Goal: Task Accomplishment & Management: Use online tool/utility

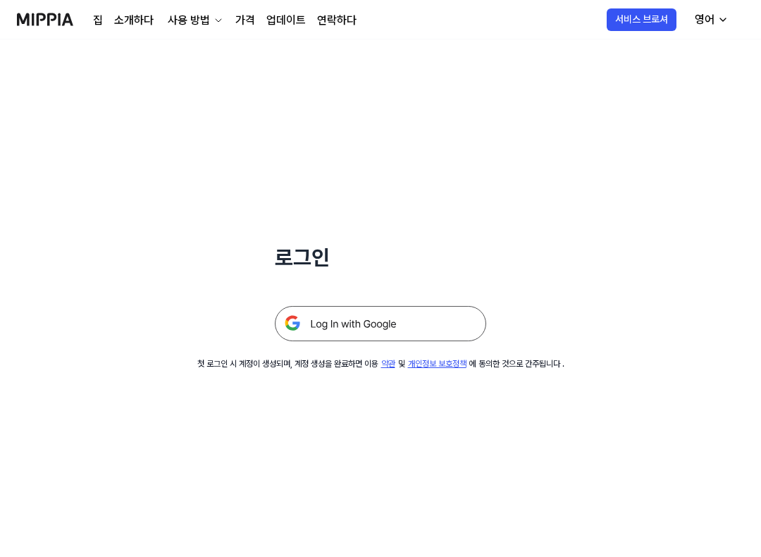
click at [393, 334] on img at bounding box center [380, 323] width 211 height 35
click at [418, 316] on img at bounding box center [380, 323] width 211 height 35
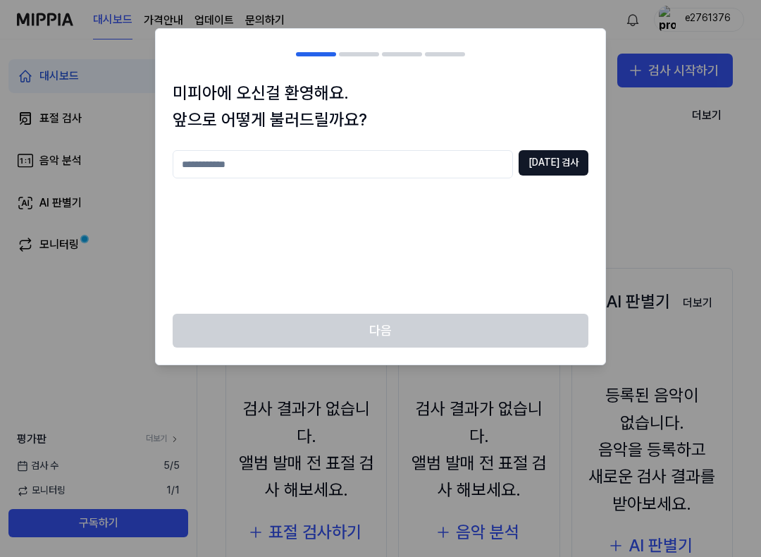
click at [642, 234] on div at bounding box center [380, 278] width 761 height 557
click at [482, 152] on input "text" at bounding box center [343, 164] width 340 height 28
click at [481, 152] on input "text" at bounding box center [343, 164] width 340 height 28
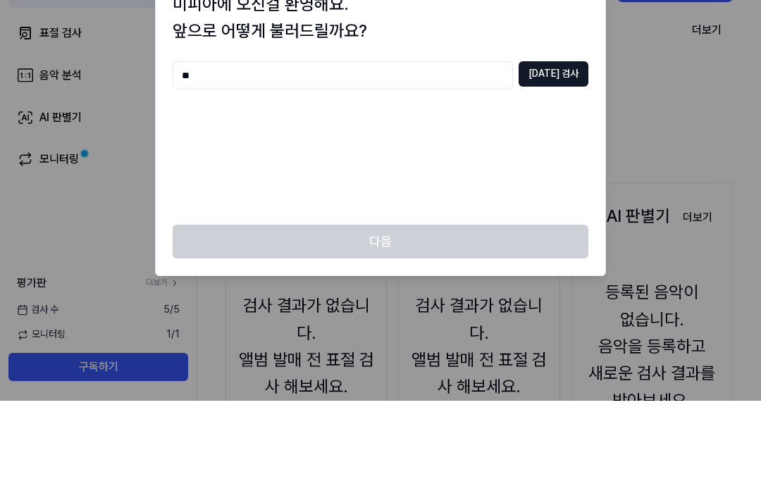
scroll to position [56, 0]
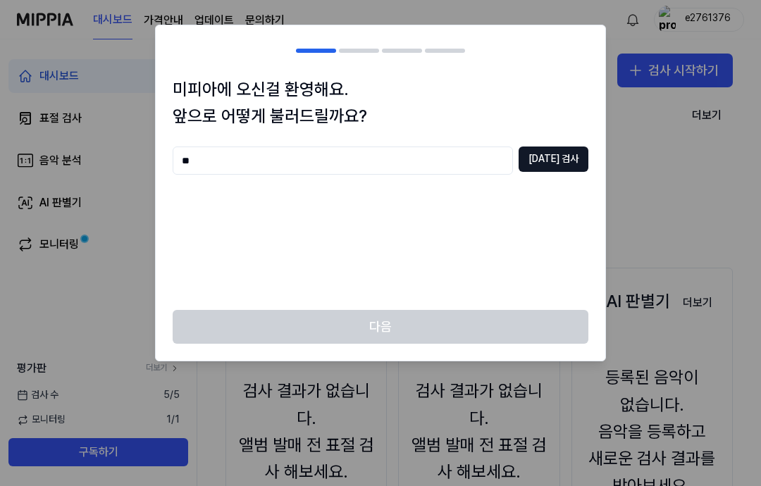
click at [553, 323] on div "다음" at bounding box center [380, 335] width 449 height 51
click at [232, 162] on input "**" at bounding box center [343, 161] width 340 height 28
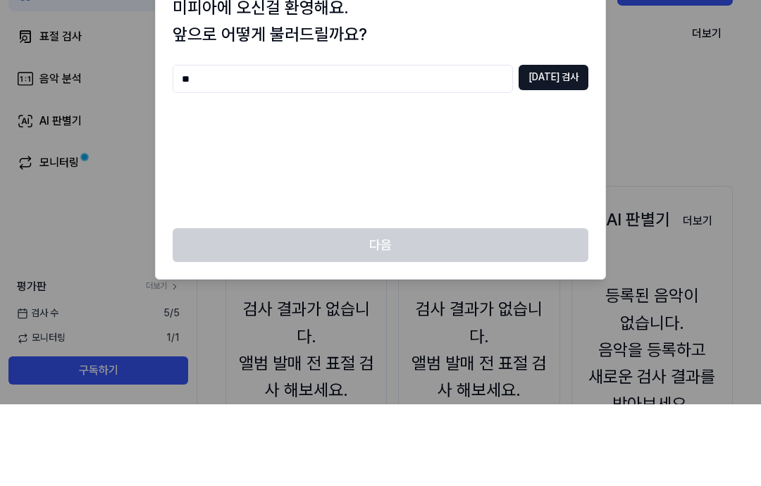
type input "*"
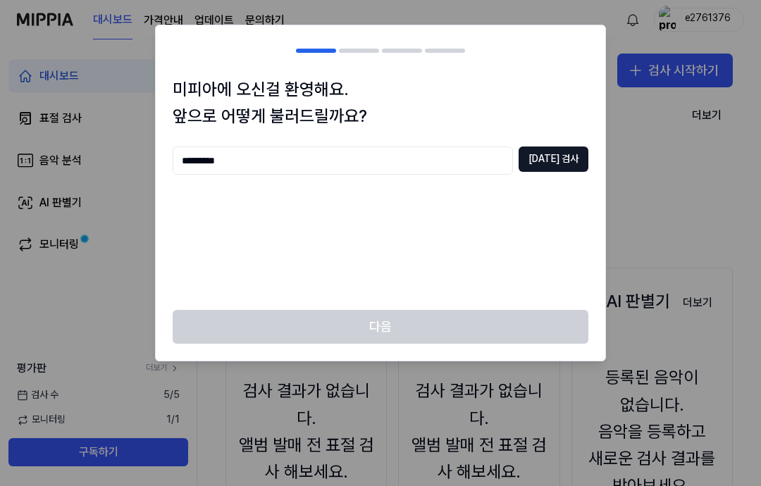
type input "*********"
click at [714, 306] on div at bounding box center [380, 243] width 761 height 486
click at [576, 157] on button "중복 검사" at bounding box center [553, 159] width 70 height 25
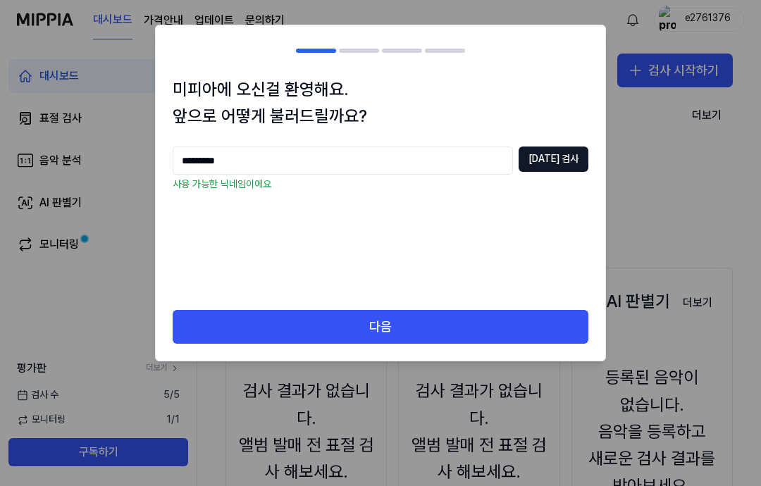
click at [576, 156] on button "중복 검사" at bounding box center [553, 159] width 70 height 25
click at [533, 316] on button "다음" at bounding box center [381, 327] width 416 height 34
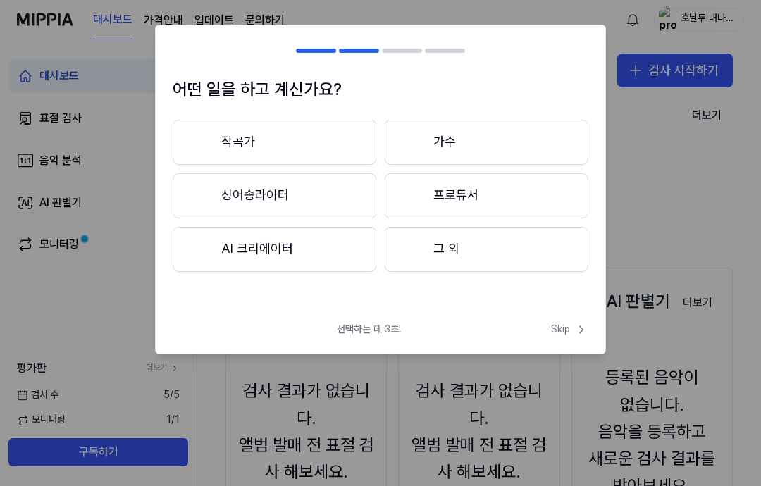
click at [668, 223] on div at bounding box center [380, 243] width 761 height 486
click at [580, 330] on icon at bounding box center [581, 330] width 14 height 14
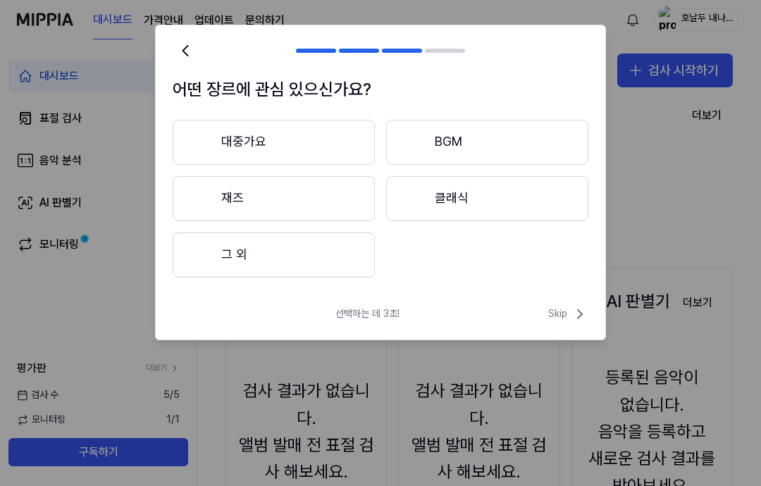
click at [576, 321] on icon at bounding box center [579, 314] width 17 height 17
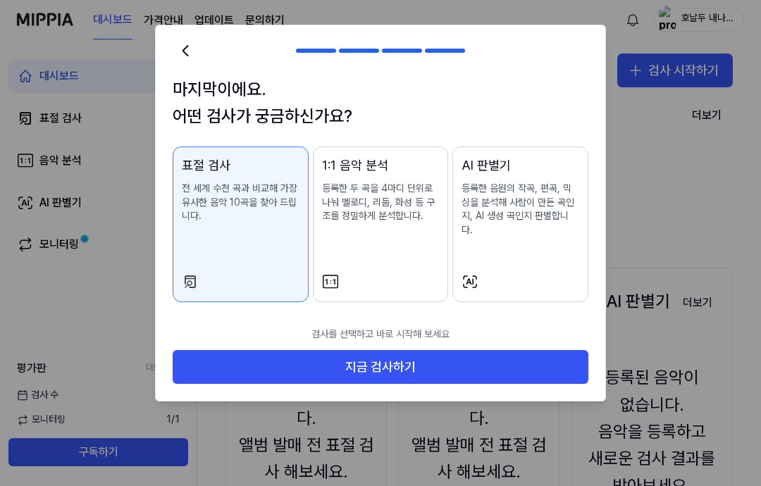
click at [576, 321] on p "검사를 선택하고 바로 시작해 보세요" at bounding box center [381, 334] width 416 height 31
click at [567, 319] on p "검사를 선택하고 바로 시작해 보세요" at bounding box center [381, 334] width 416 height 31
click at [183, 39] on button at bounding box center [185, 50] width 25 height 25
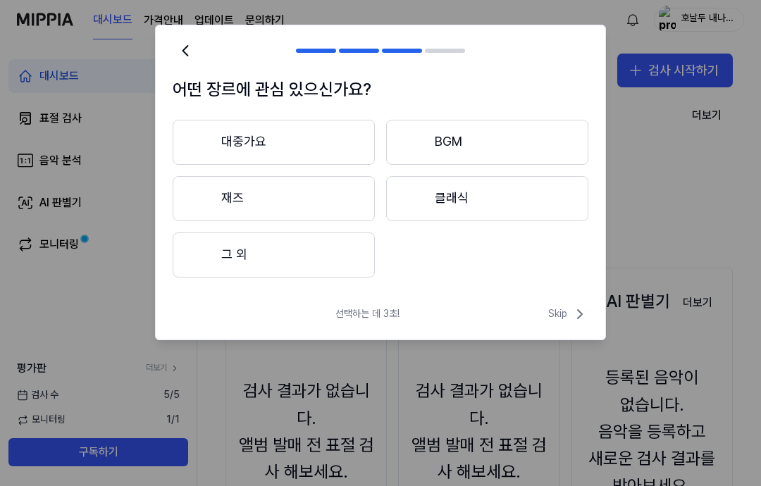
click at [176, 32] on h2 at bounding box center [380, 50] width 449 height 51
click at [176, 31] on h2 at bounding box center [380, 50] width 449 height 51
click at [180, 40] on button at bounding box center [185, 50] width 25 height 25
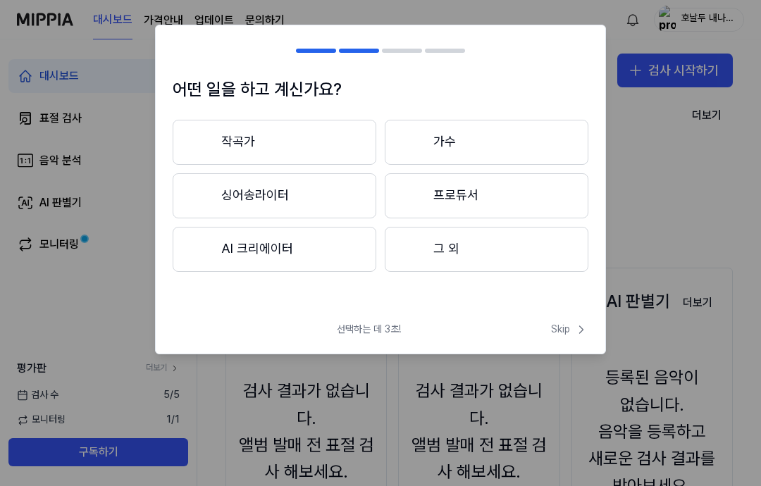
click at [179, 40] on h2 at bounding box center [380, 50] width 449 height 51
click at [178, 37] on h2 at bounding box center [380, 50] width 449 height 51
click at [568, 335] on span "Skip" at bounding box center [569, 330] width 37 height 14
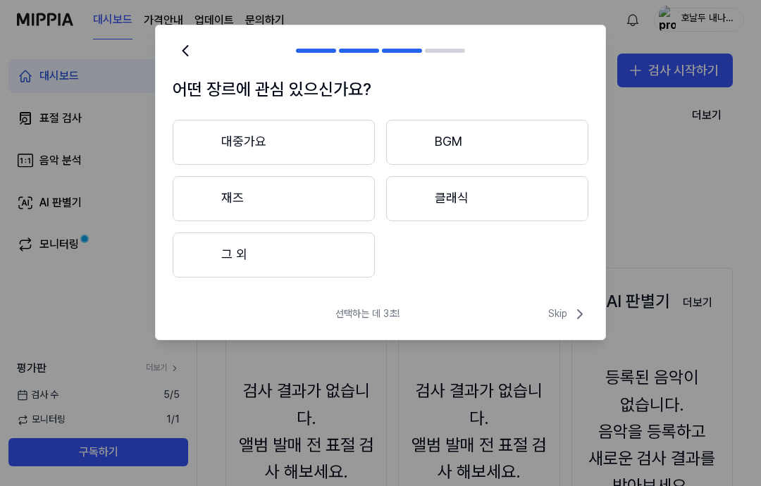
click at [577, 321] on icon at bounding box center [579, 314] width 17 height 17
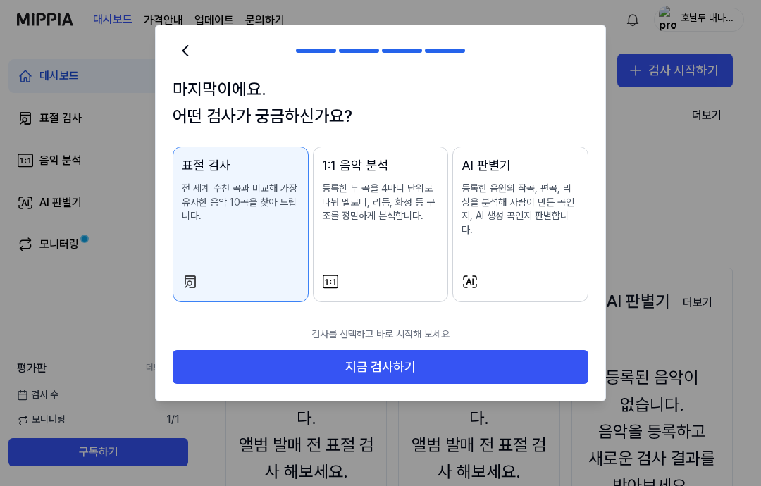
click at [577, 320] on p "검사를 선택하고 바로 시작해 보세요" at bounding box center [381, 334] width 416 height 31
click at [577, 319] on p "검사를 선택하고 바로 시작해 보세요" at bounding box center [381, 334] width 416 height 31
click at [542, 356] on button "지금 검사하기" at bounding box center [381, 367] width 416 height 34
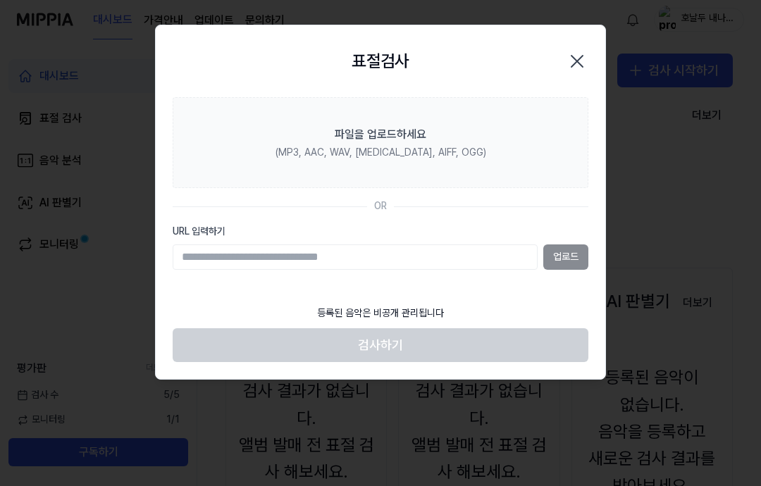
click at [711, 54] on div at bounding box center [380, 243] width 761 height 486
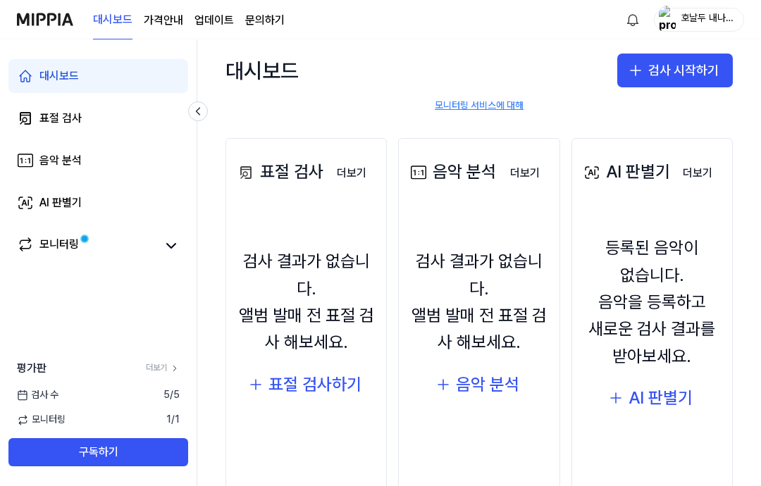
scroll to position [132, 0]
